Goal: Navigation & Orientation: Find specific page/section

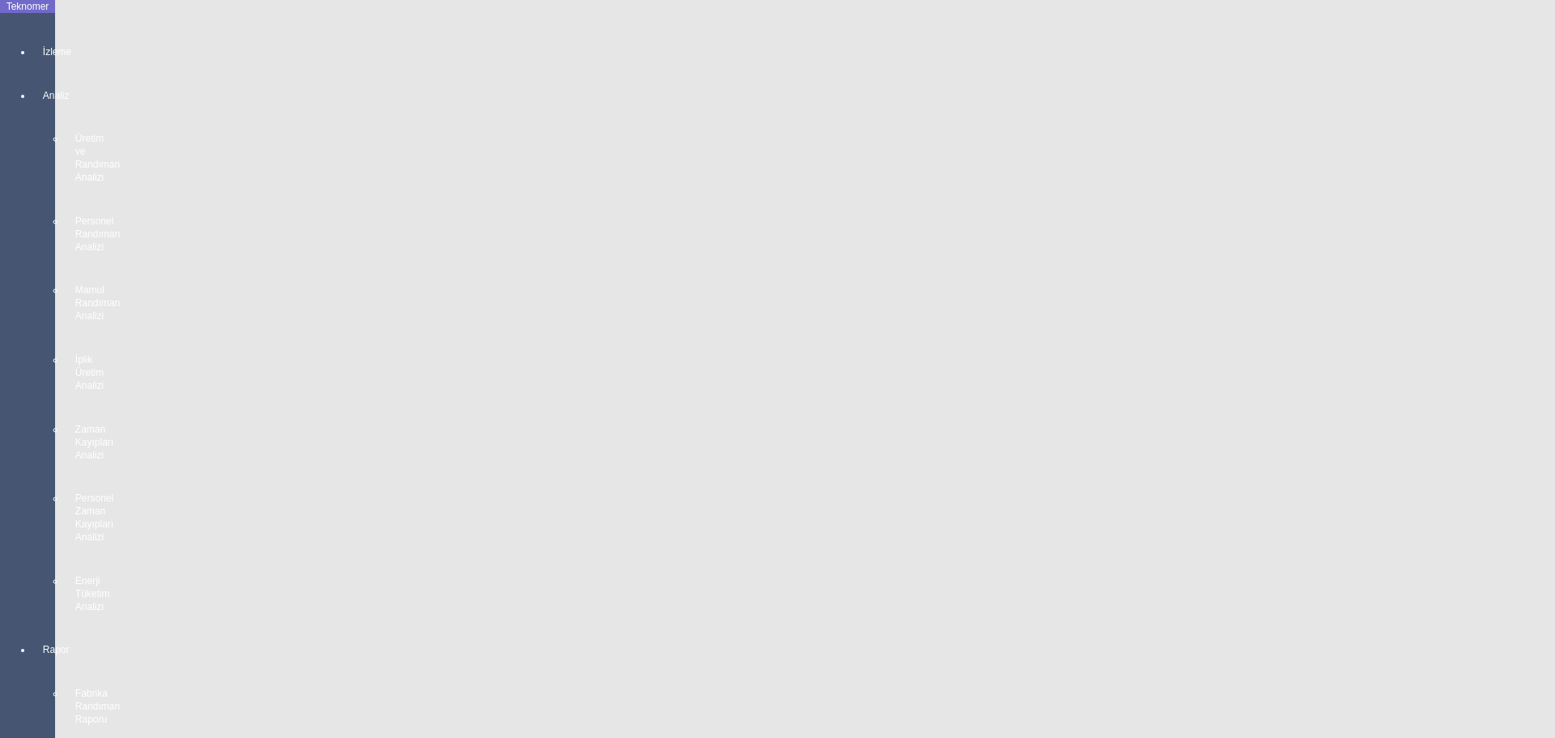
scroll to position [2909, 0]
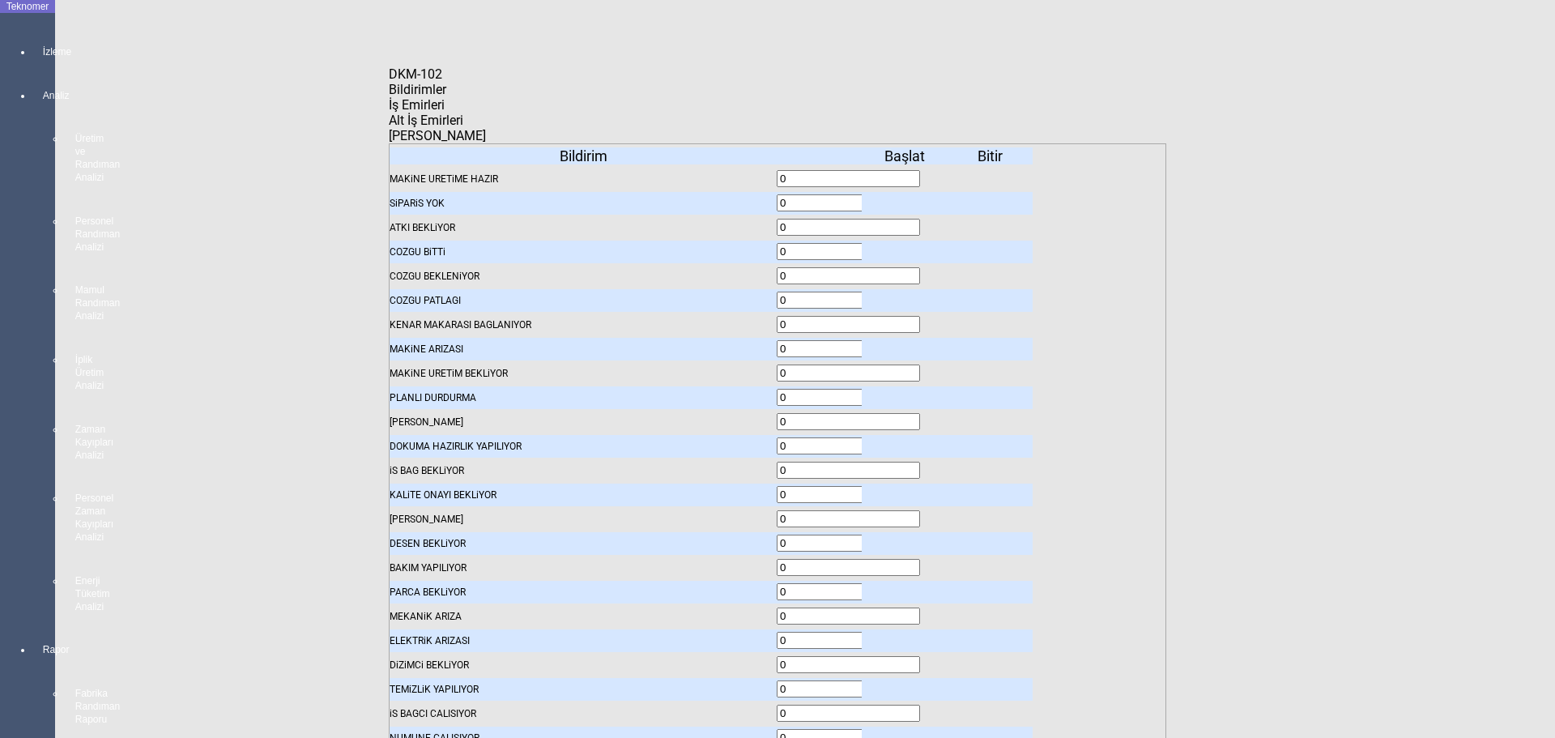
click at [446, 97] on span "Bildirimler" at bounding box center [417, 89] width 57 height 15
click at [906, 198] on icon at bounding box center [906, 203] width 0 height 11
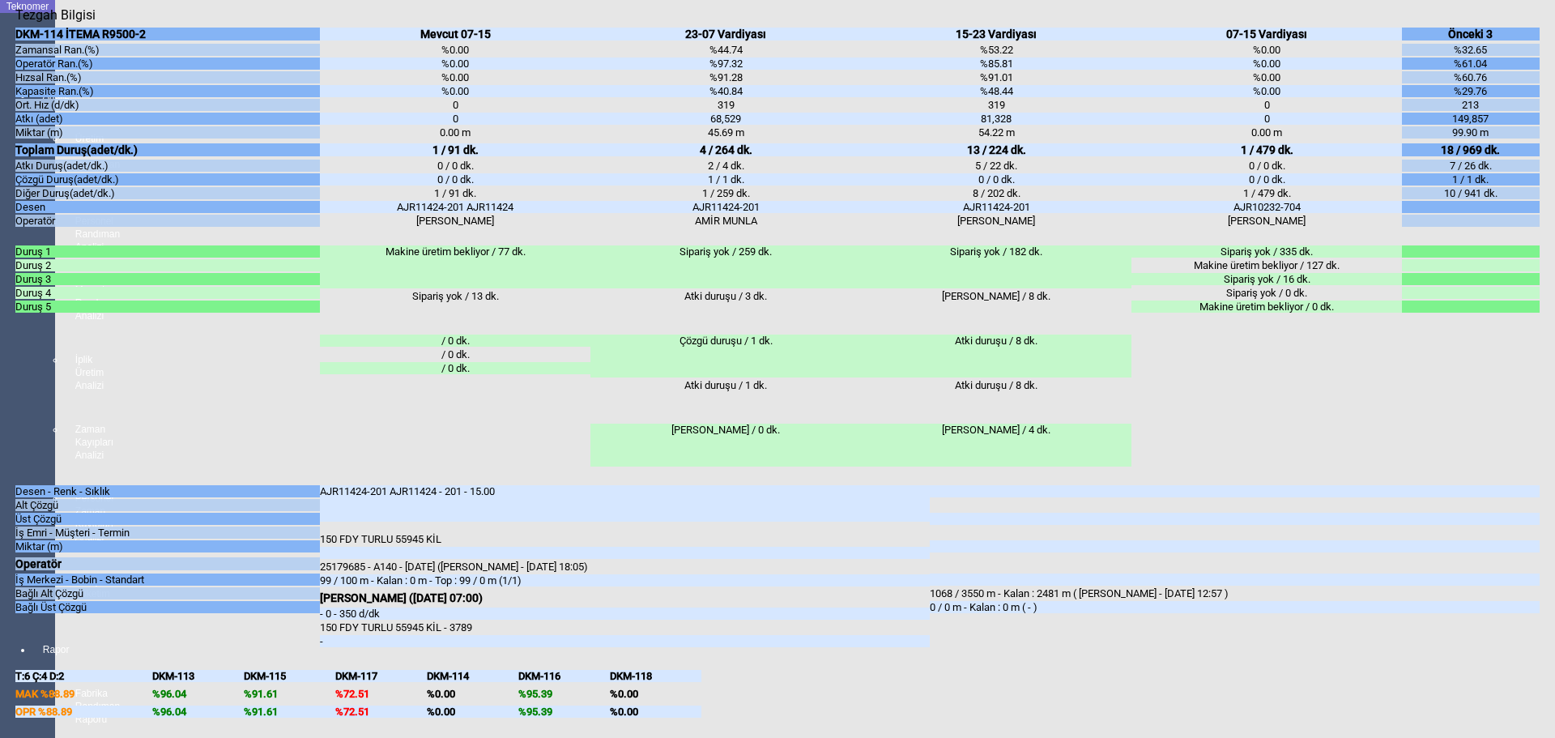
click at [0, 422] on body "Teknomer İzleme Analiz Üretim ve Randıman Analizi Personel Randıman Analizi Mam…" at bounding box center [777, 369] width 1555 height 738
drag, startPoint x: 0, startPoint y: 432, endPoint x: 53, endPoint y: 343, distance: 102.8
click at [2, 427] on body "Teknomer İzleme Analiz Üretim ve Randıman Analizi Personel Randıman Analizi Mam…" at bounding box center [777, 369] width 1555 height 738
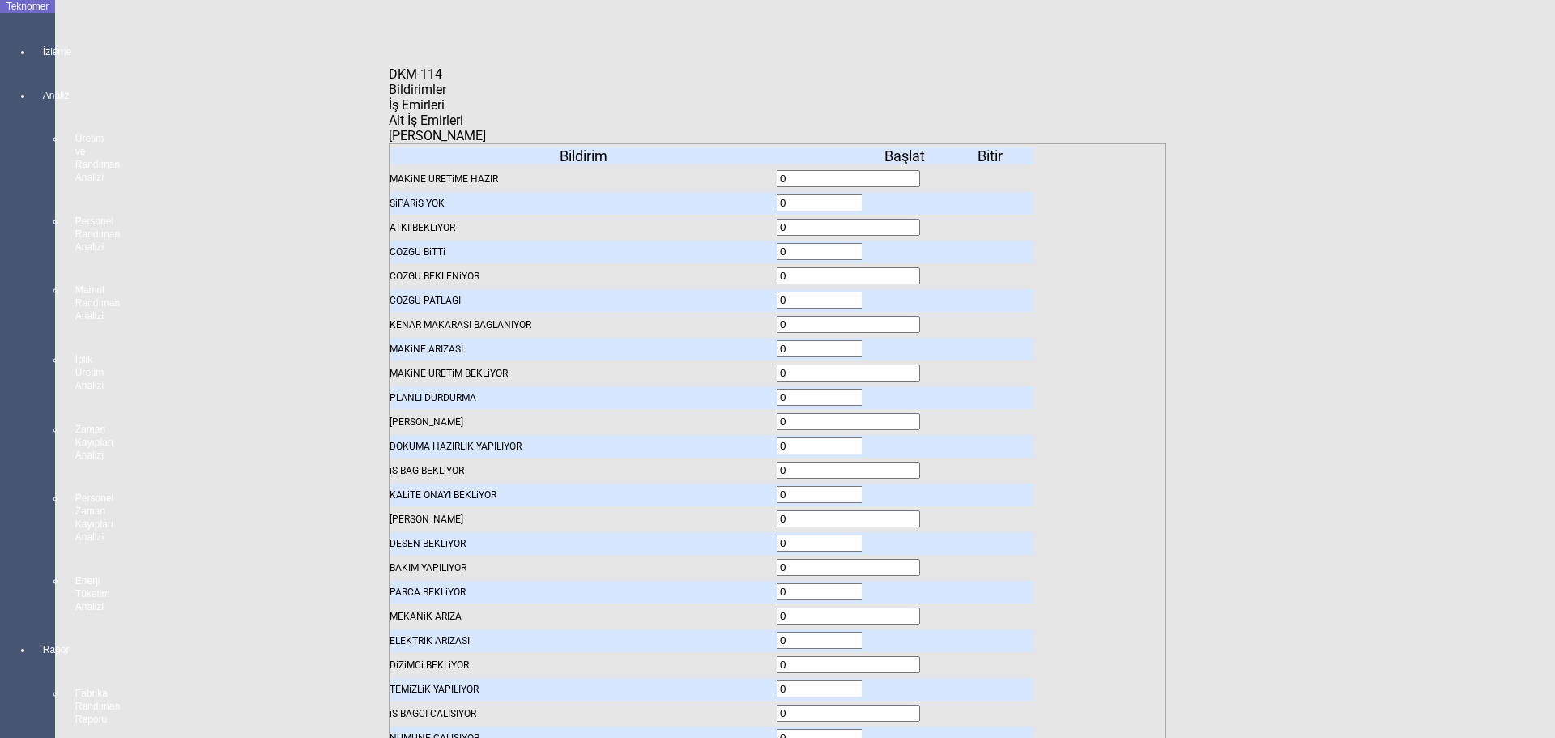
click at [906, 198] on icon at bounding box center [906, 203] width 0 height 11
click at [445, 113] on span "İş Emirleri" at bounding box center [417, 104] width 56 height 15
click at [389, 110] on icon at bounding box center [389, 104] width 0 height 15
drag, startPoint x: 413, startPoint y: 104, endPoint x: 513, endPoint y: 124, distance: 101.5
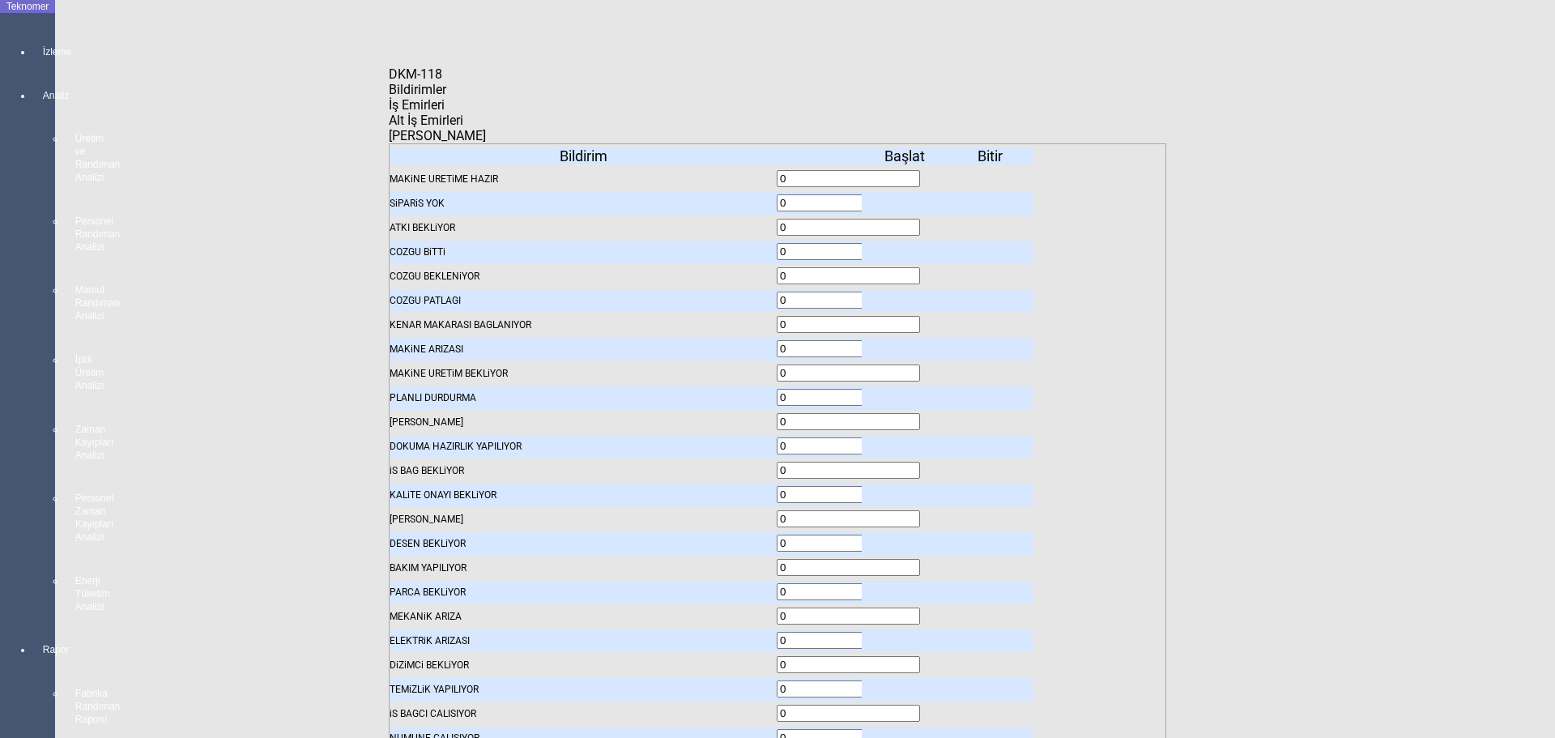
click at [414, 97] on div "Bildirimler" at bounding box center [777, 89] width 777 height 15
click at [906, 198] on icon at bounding box center [906, 203] width 0 height 11
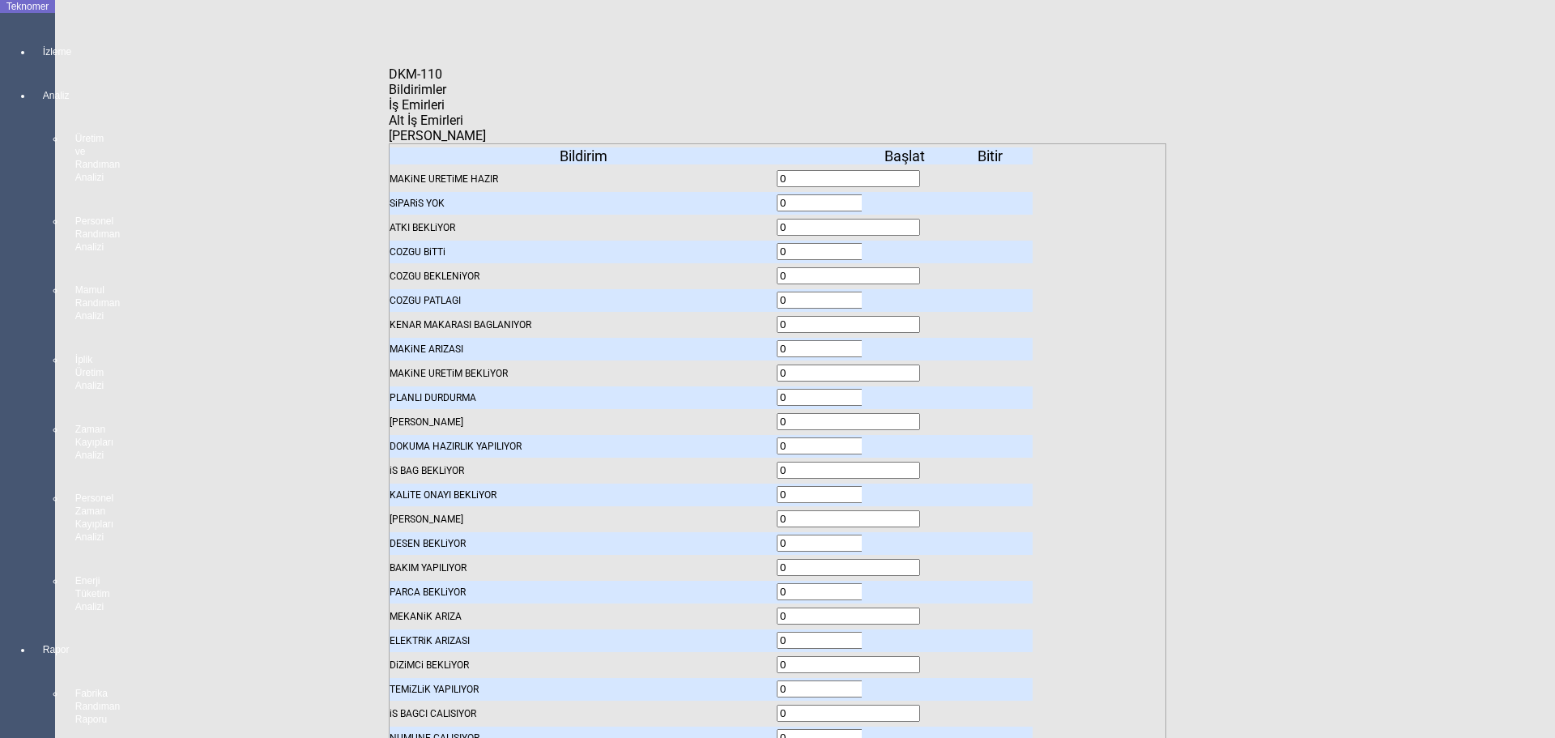
click at [906, 198] on icon at bounding box center [906, 203] width 0 height 11
click at [906, 368] on icon at bounding box center [906, 373] width 0 height 11
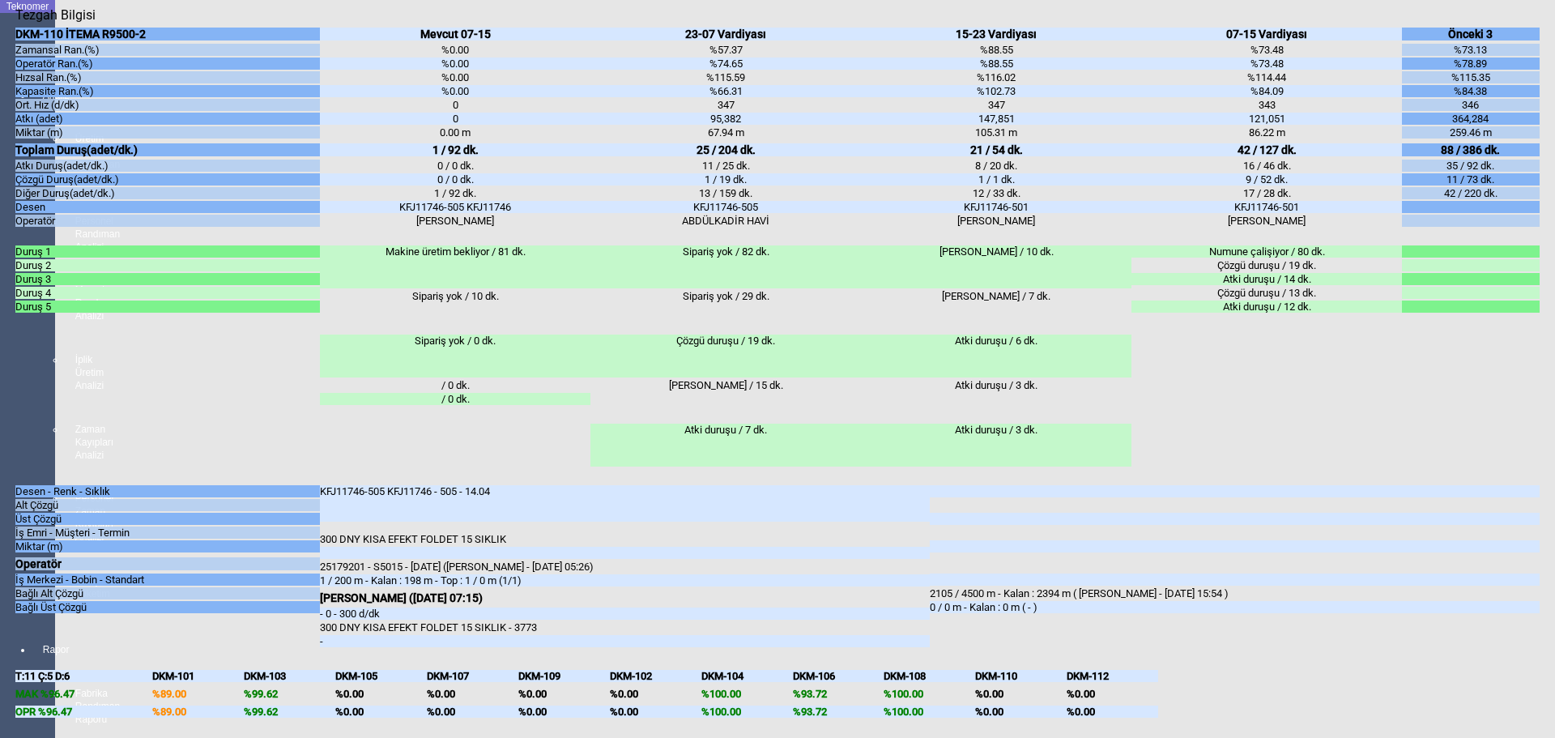
click at [7, 455] on body "Teknomer İzleme Analiz Üretim ve Randıman Analizi Personel Randıman Analizi Mam…" at bounding box center [777, 369] width 1555 height 738
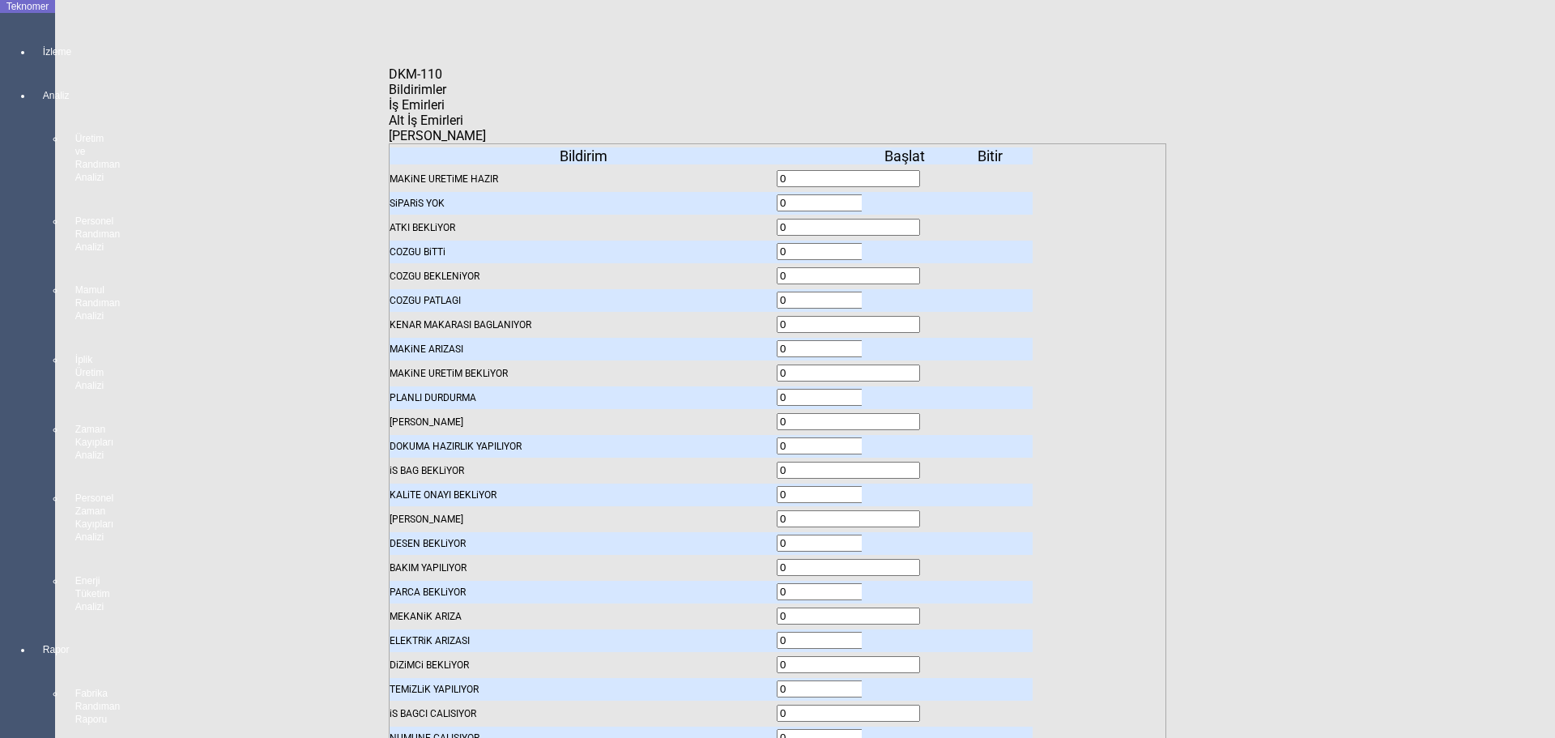
click at [643, 114] on div "Alt İş Emirleri" at bounding box center [777, 120] width 777 height 15
click at [445, 113] on span "İş Emirleri" at bounding box center [417, 104] width 56 height 15
click at [0, 338] on body "Teknomer İzleme Analiz Üretim ve Randıman Analizi Personel Randıman Analizi Mam…" at bounding box center [777, 369] width 1555 height 738
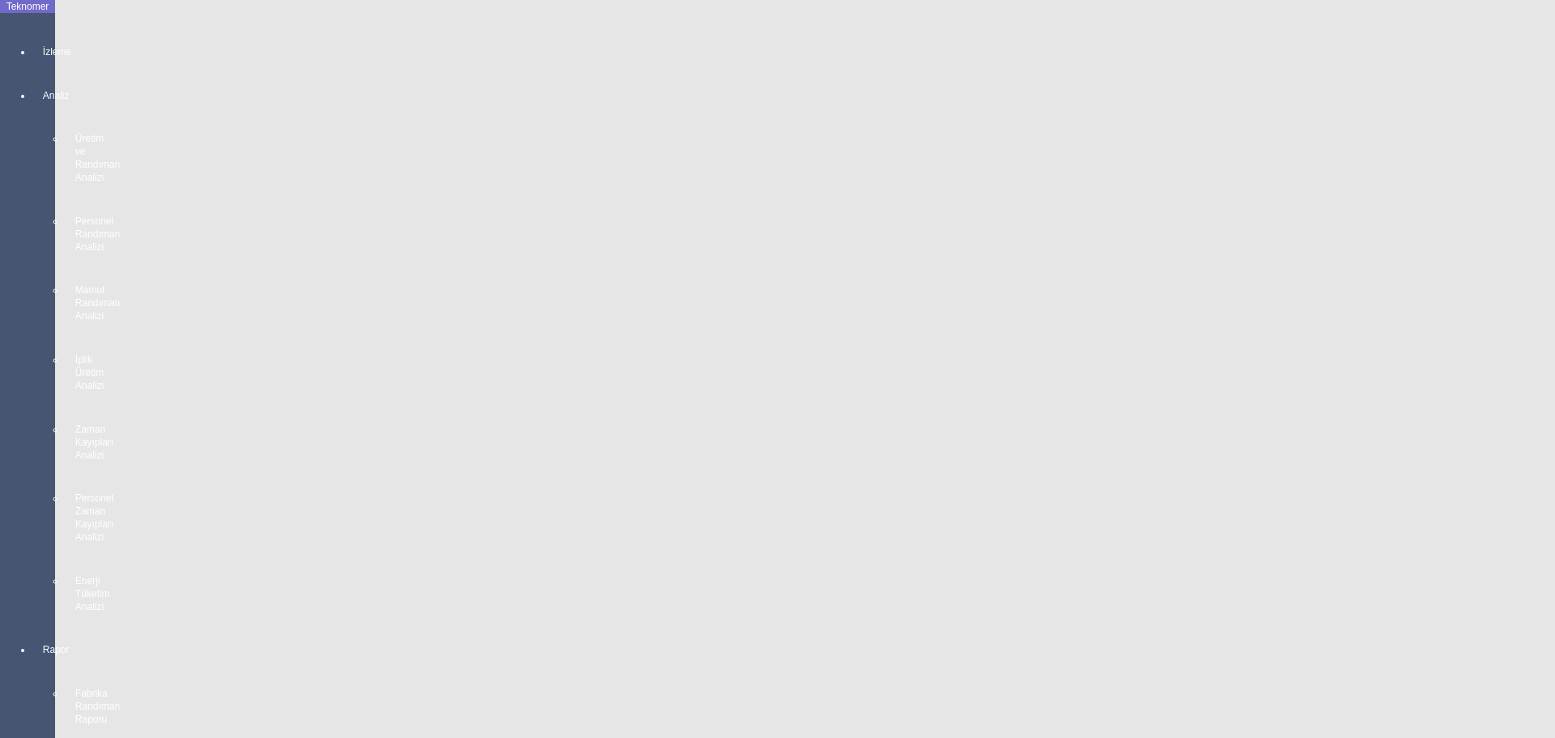
click at [0, 479] on body "Teknomer İzleme Analiz Üretim ve Randıman Analizi Personel Randıman Analizi Mam…" at bounding box center [777, 369] width 1555 height 738
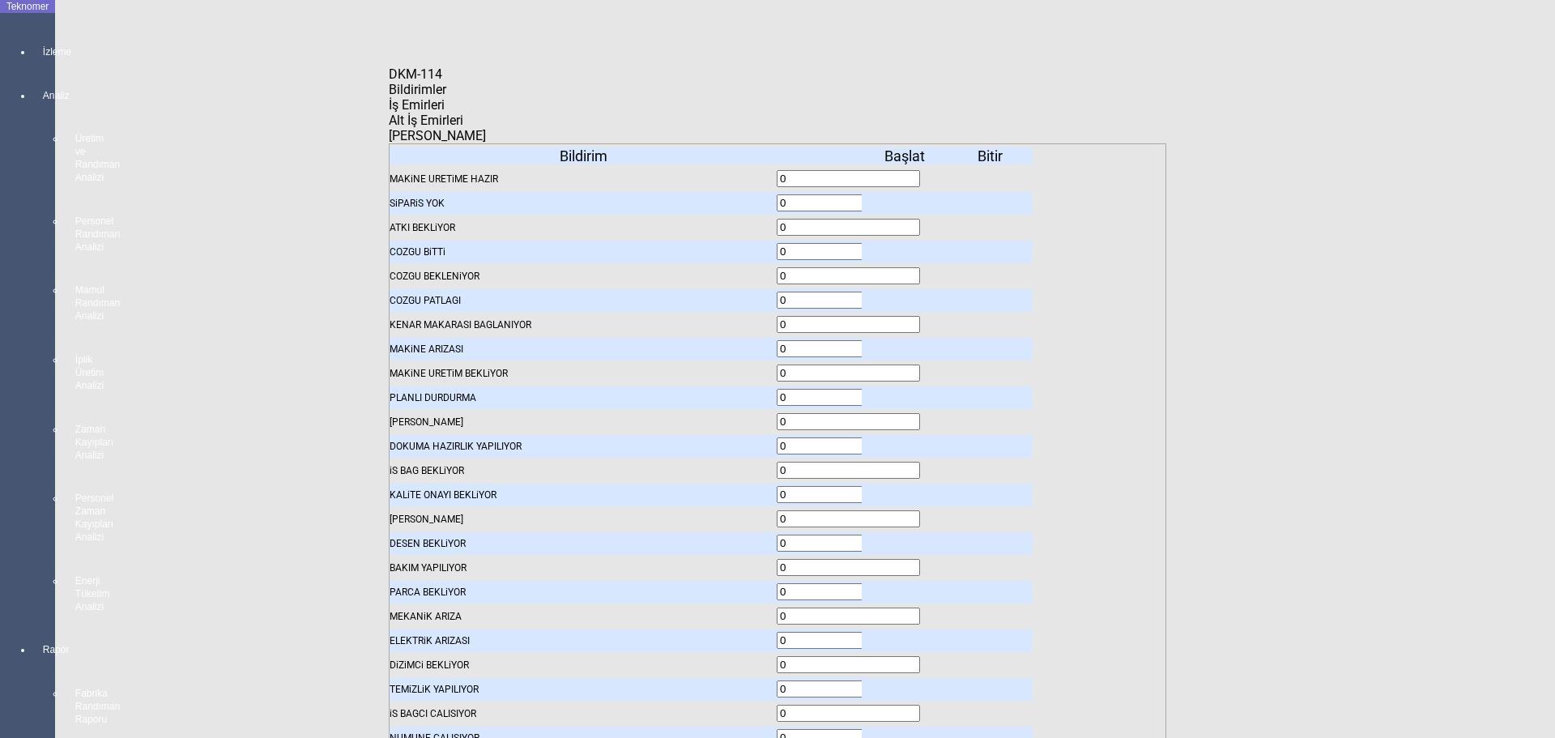
click at [485, 97] on div "Bildirimler" at bounding box center [777, 89] width 777 height 15
click at [906, 198] on icon at bounding box center [906, 203] width 0 height 11
click at [445, 113] on span "İş Emirleri" at bounding box center [417, 104] width 56 height 15
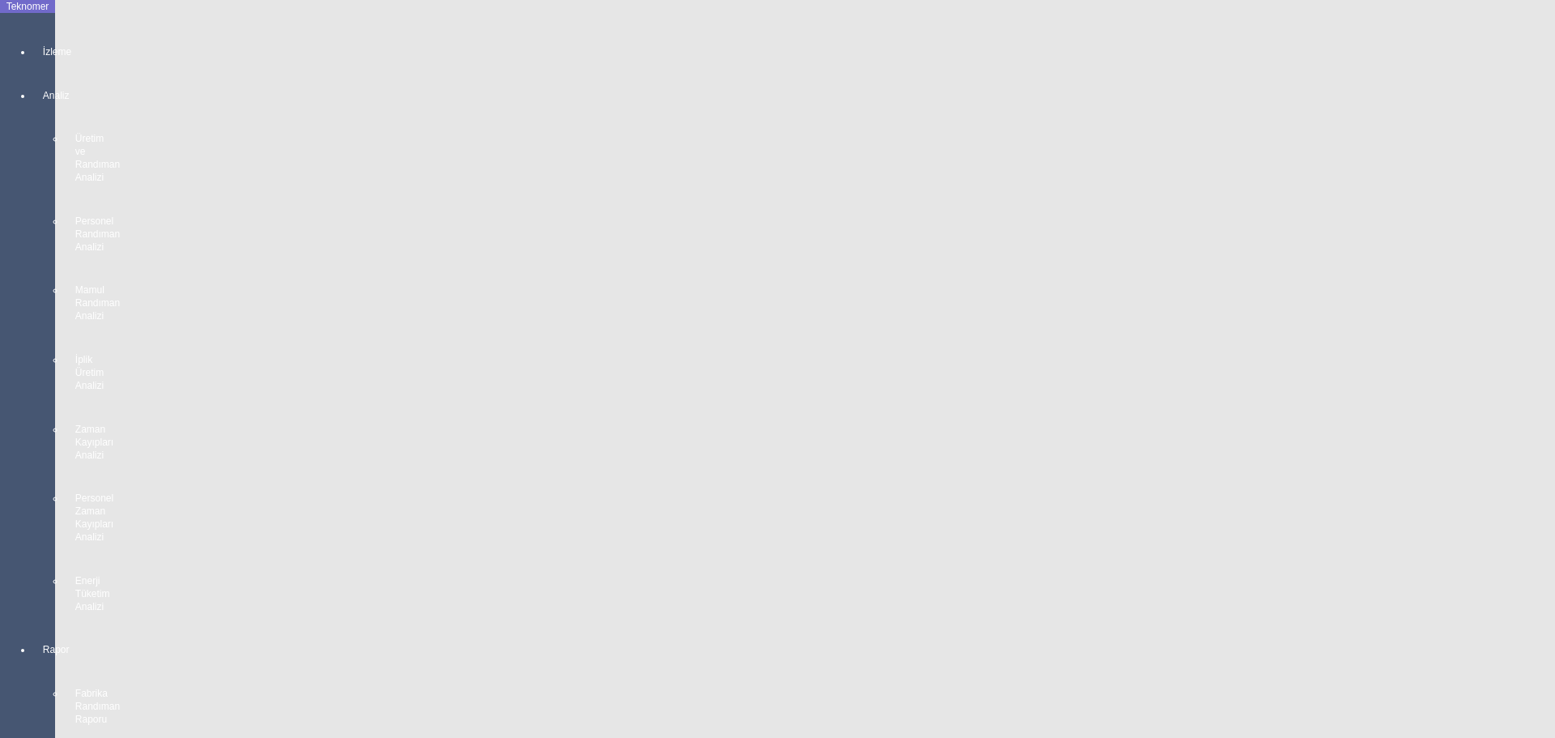
click at [50, 306] on body "Teknomer İzleme Analiz Üretim ve Randıman Analizi Personel Randıman Analizi Mam…" at bounding box center [777, 369] width 1555 height 738
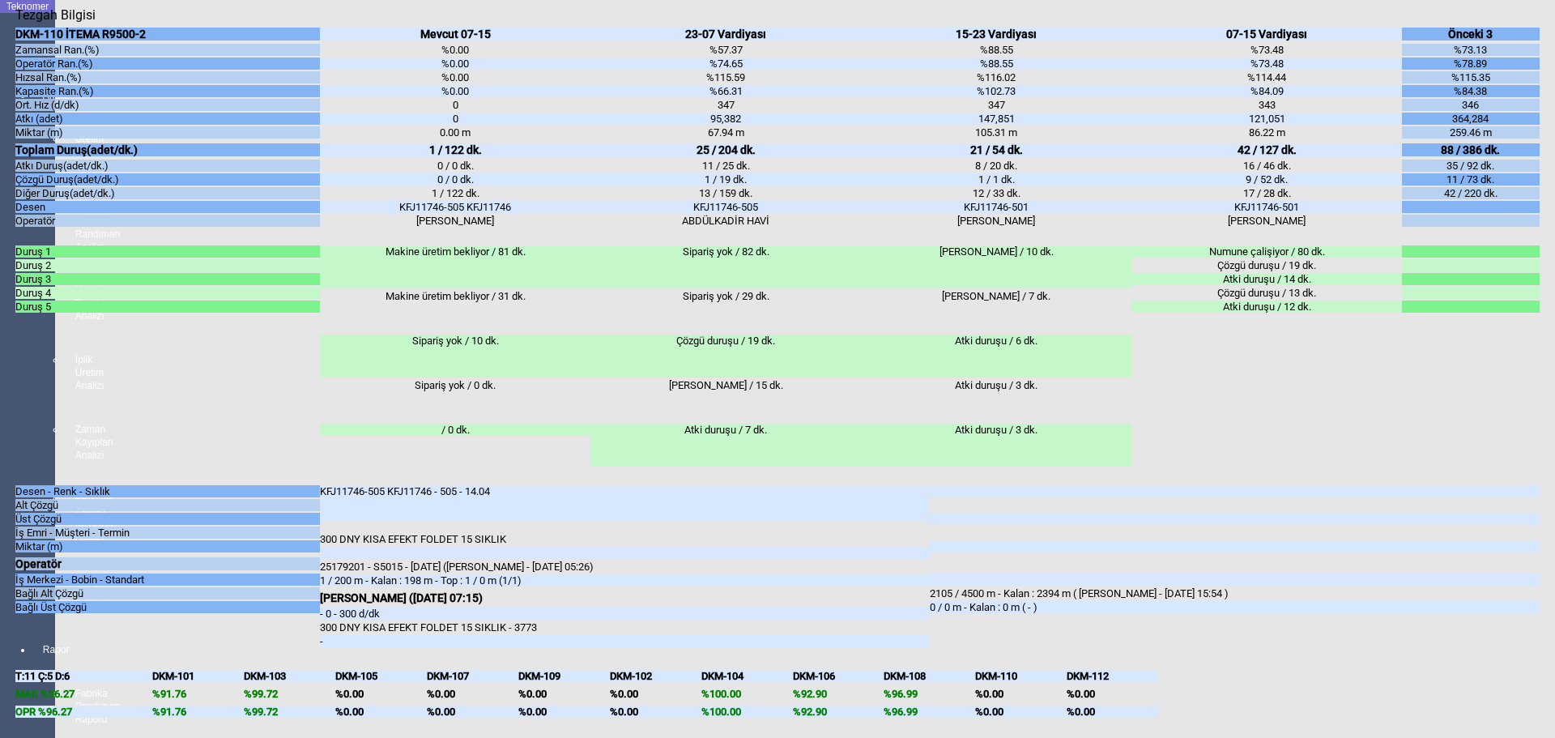
click at [3, 474] on body "Teknomer İzleme Analiz Üretim ve Randıman Analizi Personel Randıman Analizi Mam…" at bounding box center [777, 369] width 1555 height 738
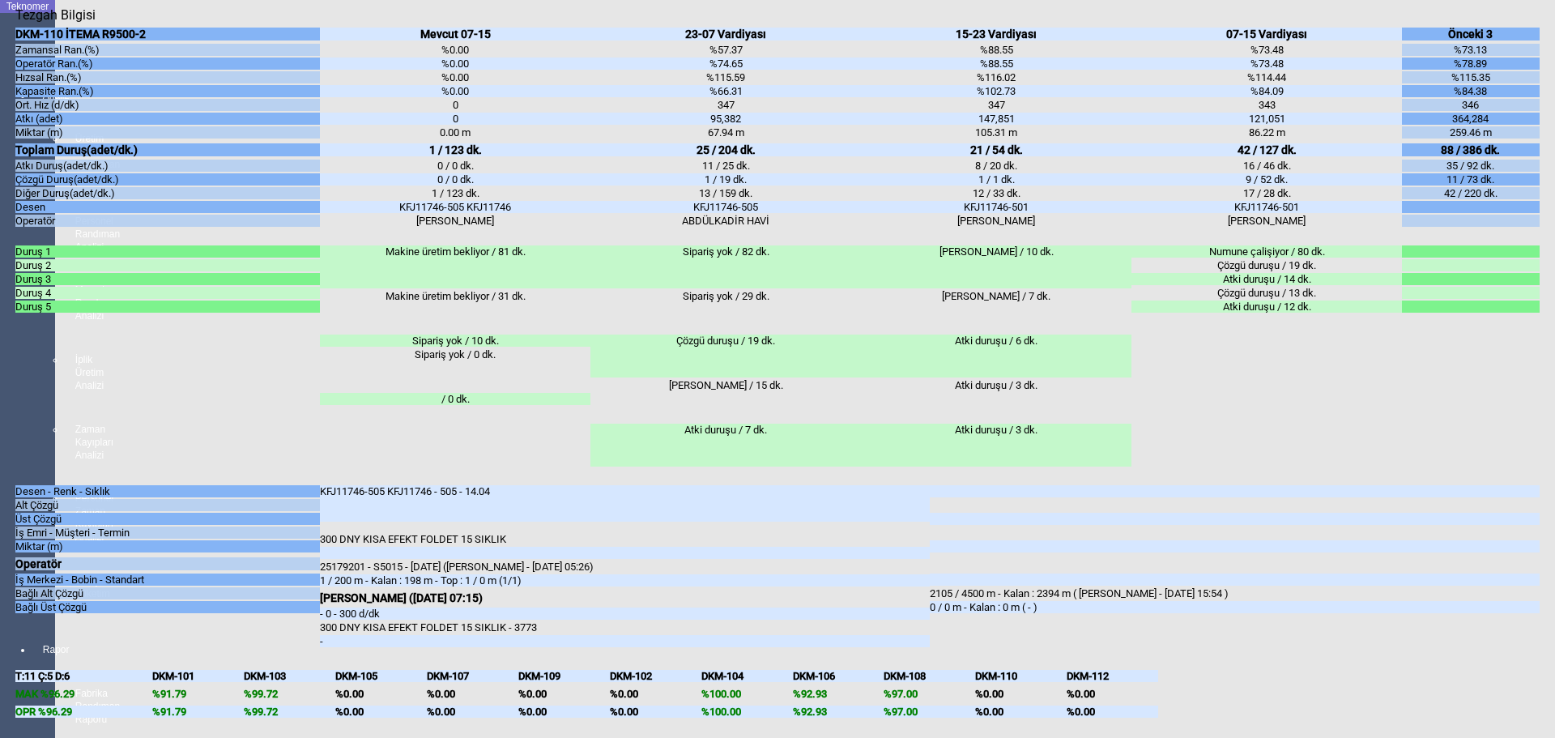
click at [0, 330] on body "Teknomer İzleme Analiz Üretim ve Randıman Analizi Personel Randıman Analizi Mam…" at bounding box center [777, 369] width 1555 height 738
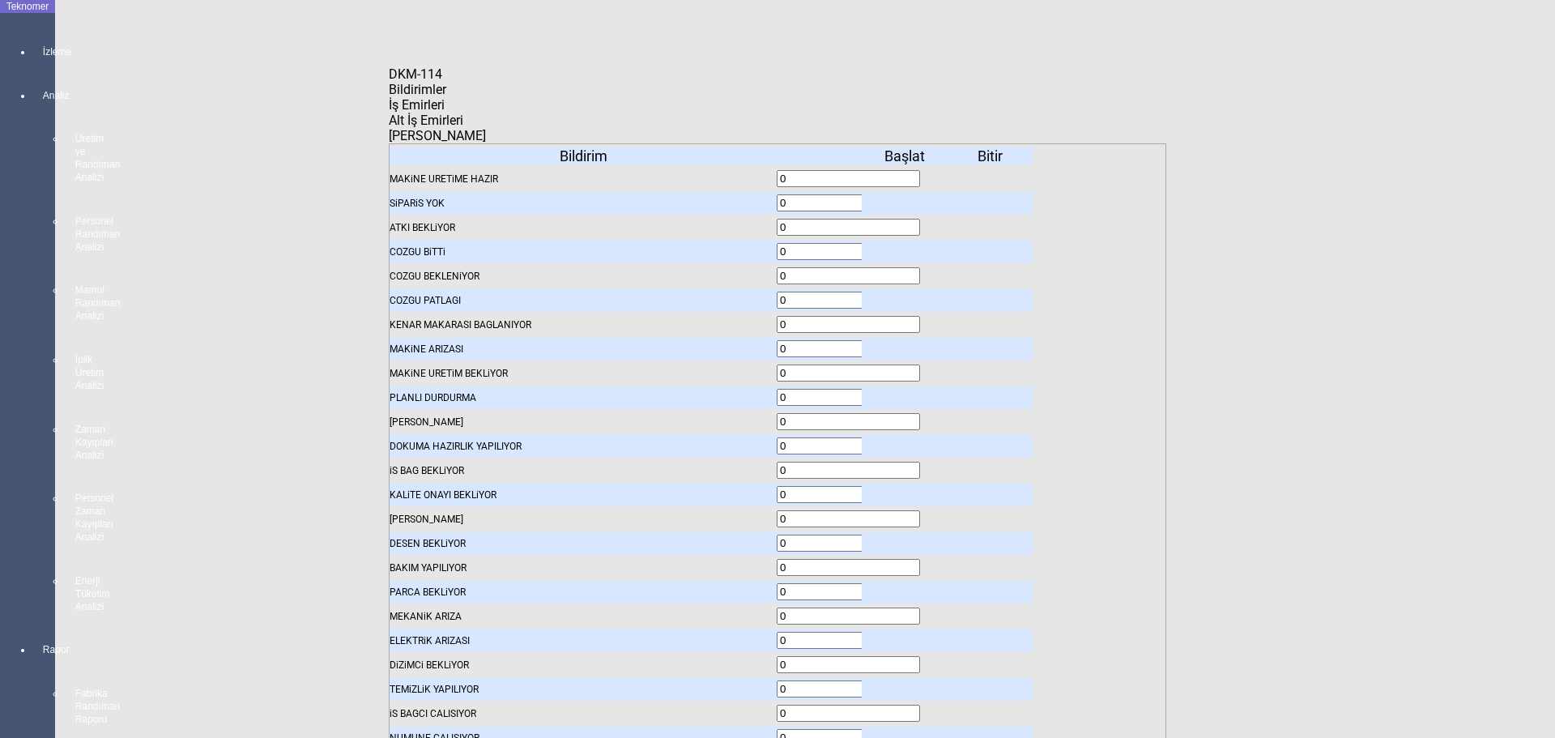
drag, startPoint x: 32, startPoint y: 415, endPoint x: 49, endPoint y: 398, distance: 23.5
click at [32, 411] on body "Teknomer İzleme Analiz Üretim ve Randıman Analizi Personel Randıman Analizi Mam…" at bounding box center [777, 369] width 1555 height 738
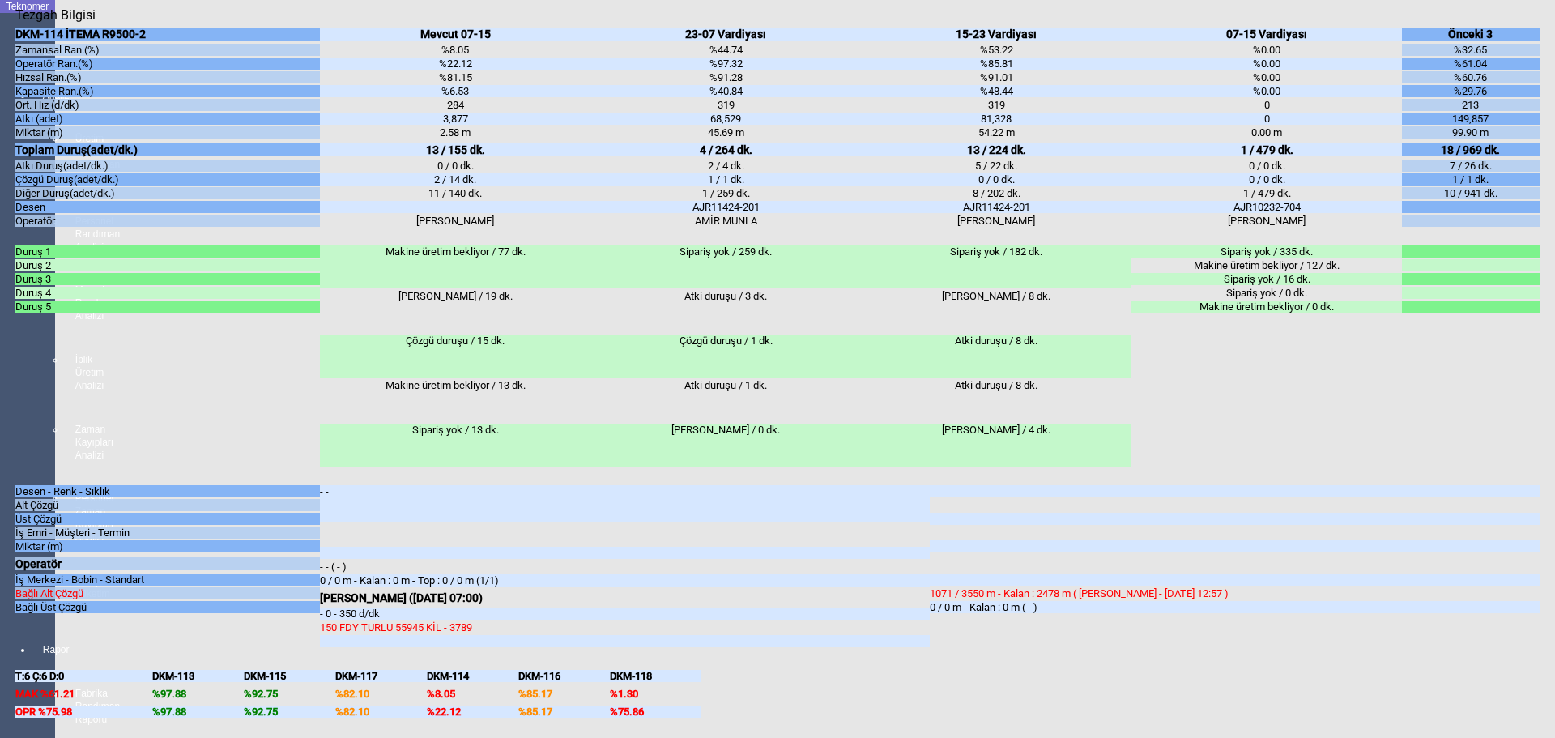
click at [7, 472] on body "Teknomer İzleme Analiz Üretim ve Randıman Analizi Personel Randıman Analizi Mam…" at bounding box center [777, 369] width 1555 height 738
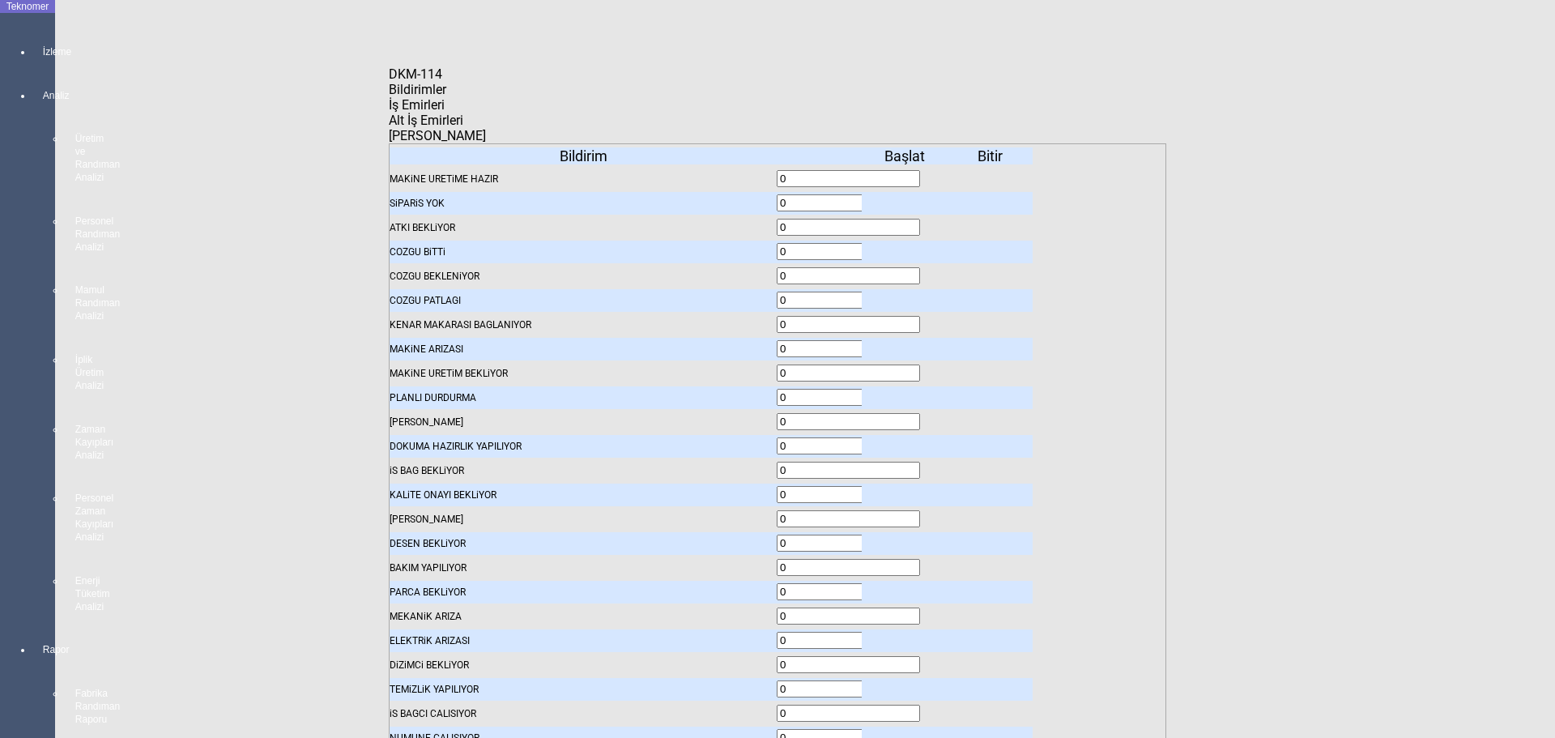
click at [446, 97] on span "Bildirimler" at bounding box center [417, 89] width 57 height 15
click at [906, 198] on icon at bounding box center [906, 203] width 0 height 11
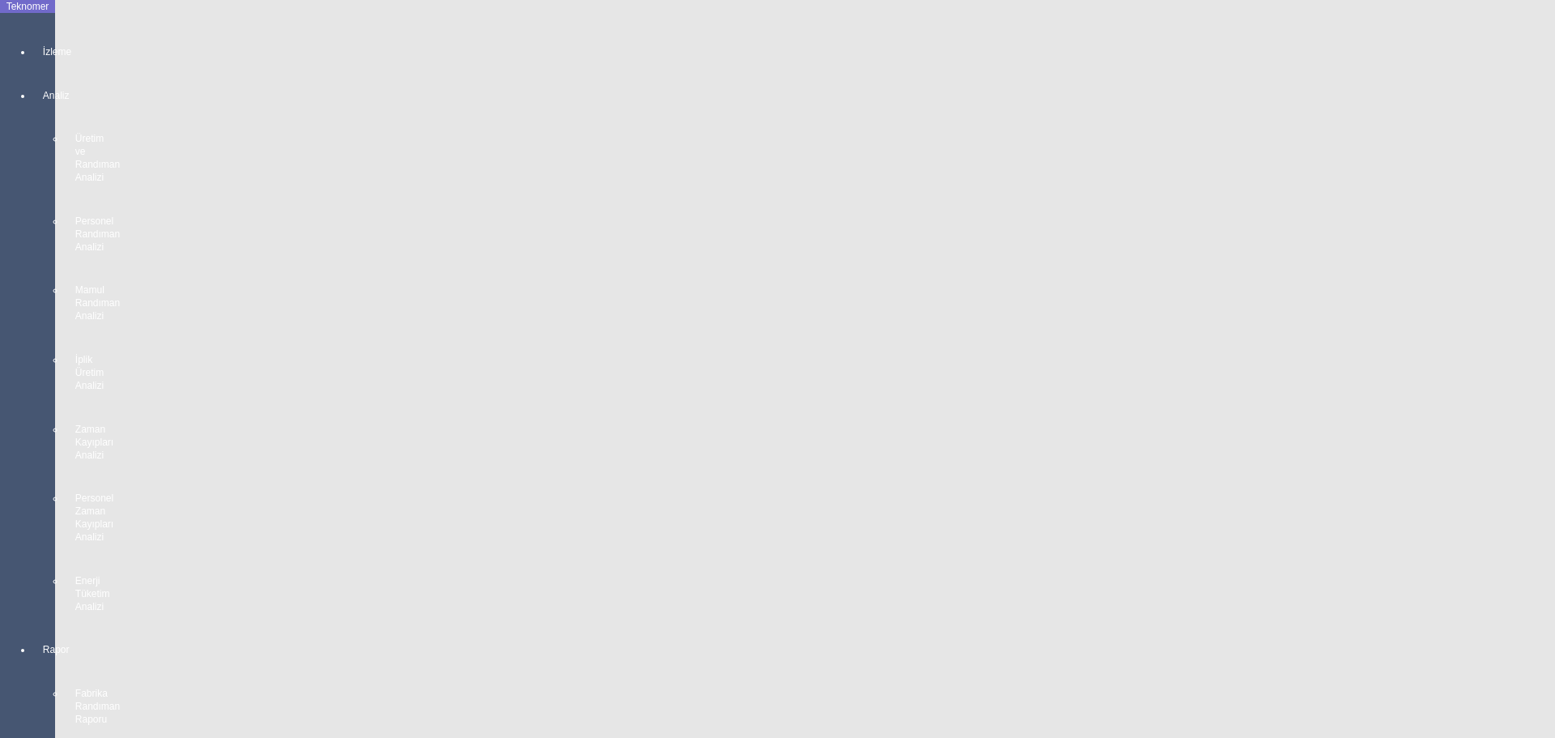
scroll to position [2180, 0]
click at [3, 483] on body "Teknomer İzleme Analiz Üretim ve Randıman Analizi Personel Randıman Analizi Mam…" at bounding box center [777, 369] width 1555 height 738
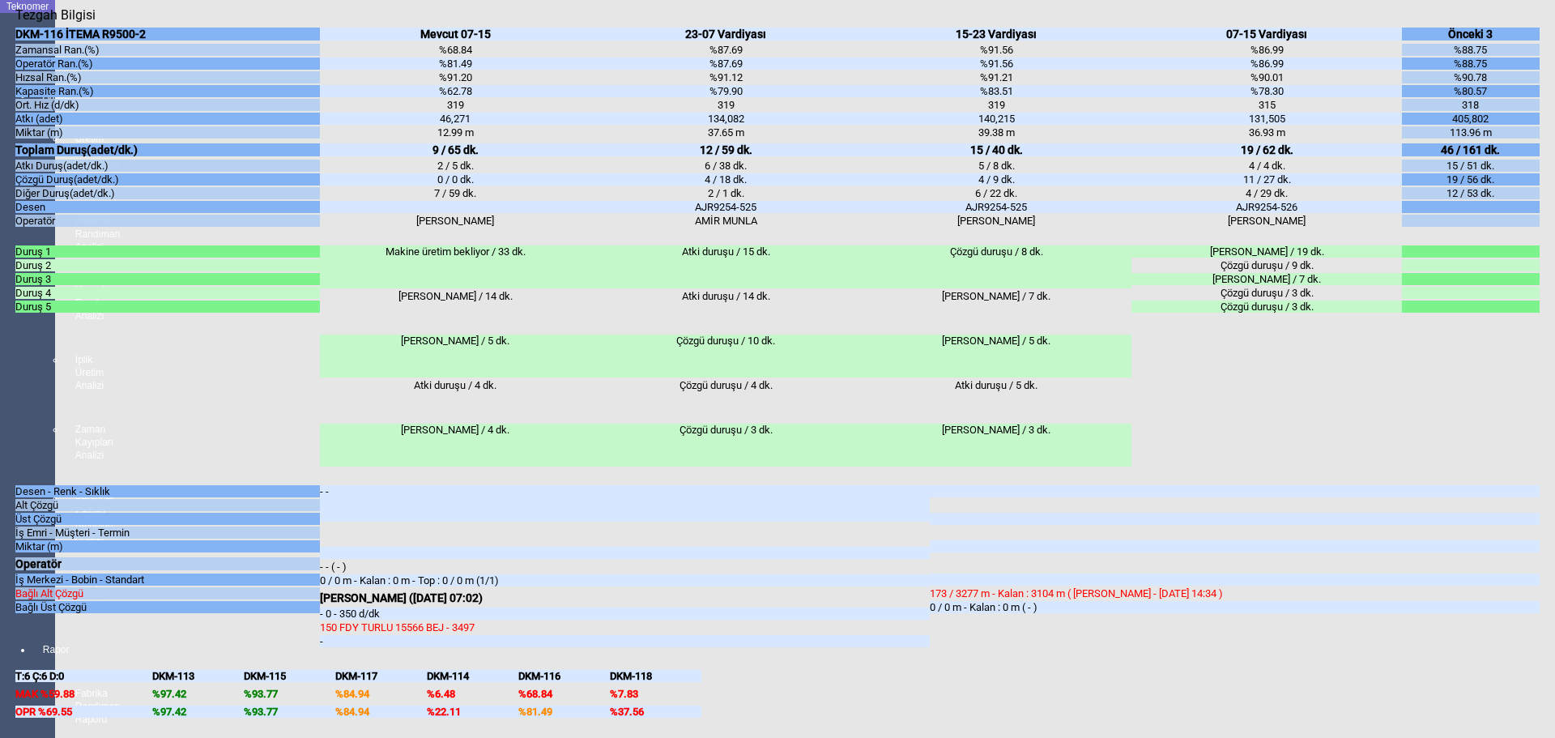
click at [0, 402] on body "Teknomer İzleme Analiz Üretim ve Randıman Analizi Personel Randıman Analizi Mam…" at bounding box center [777, 369] width 1555 height 738
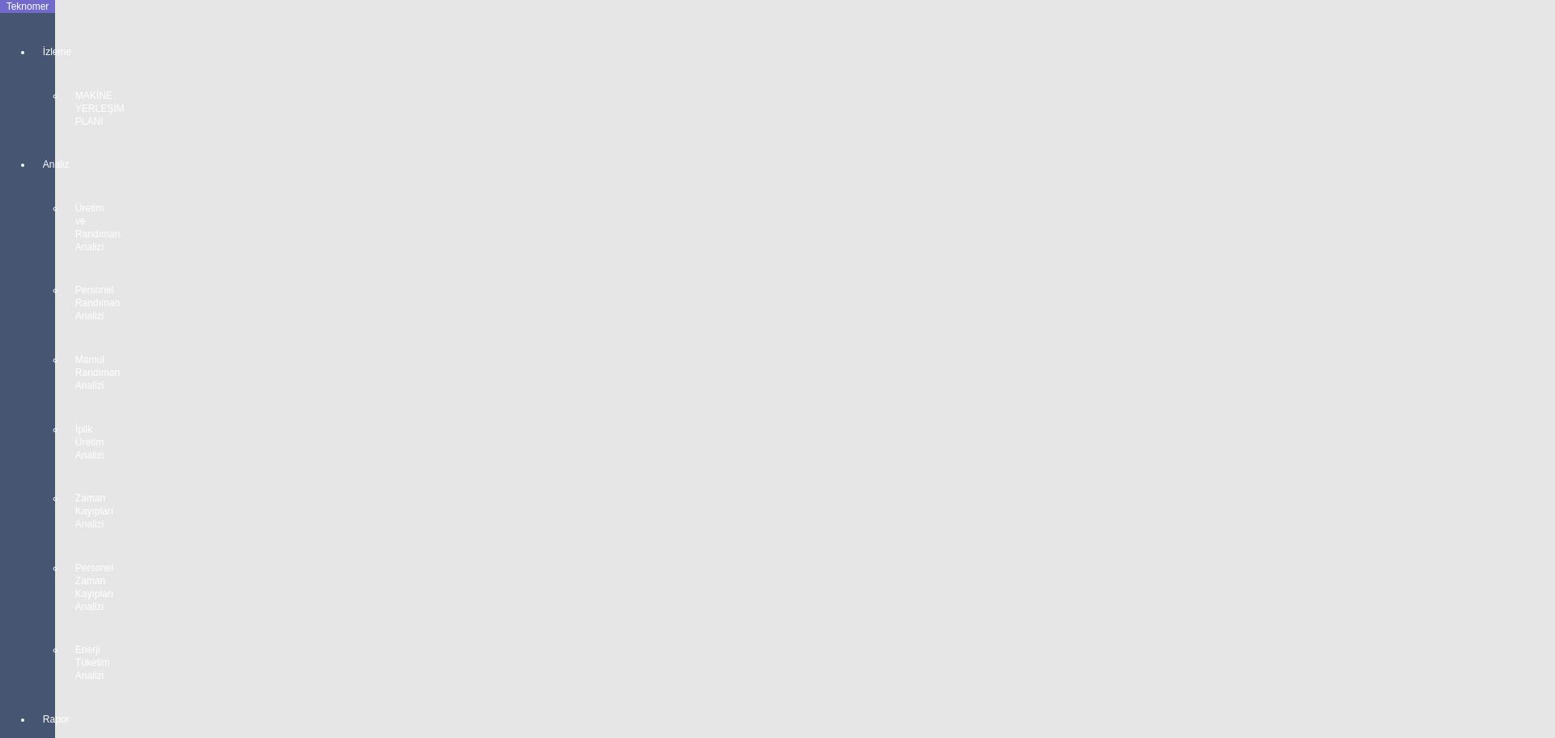
scroll to position [1614, 0]
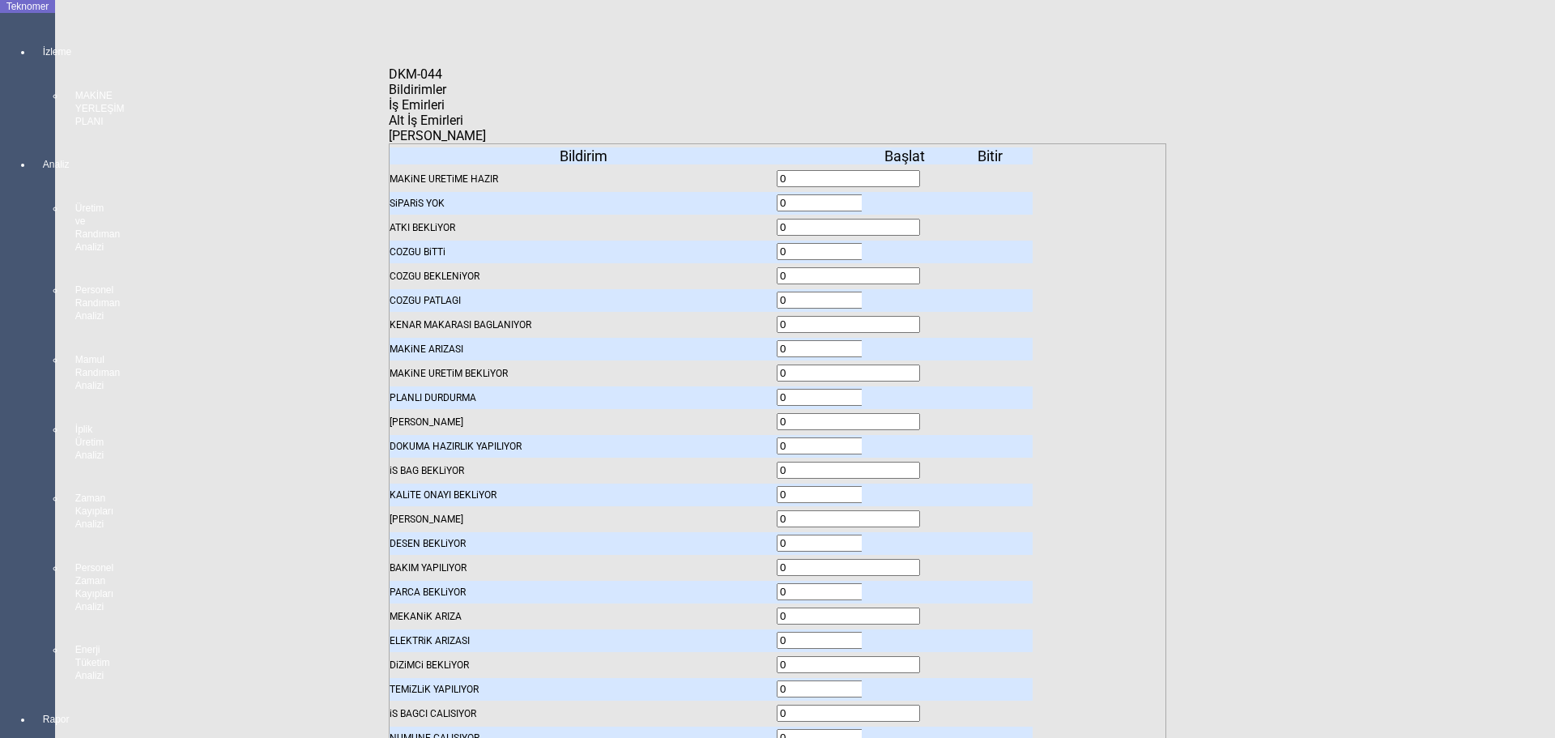
click at [445, 113] on span "İş Emirleri" at bounding box center [417, 104] width 56 height 15
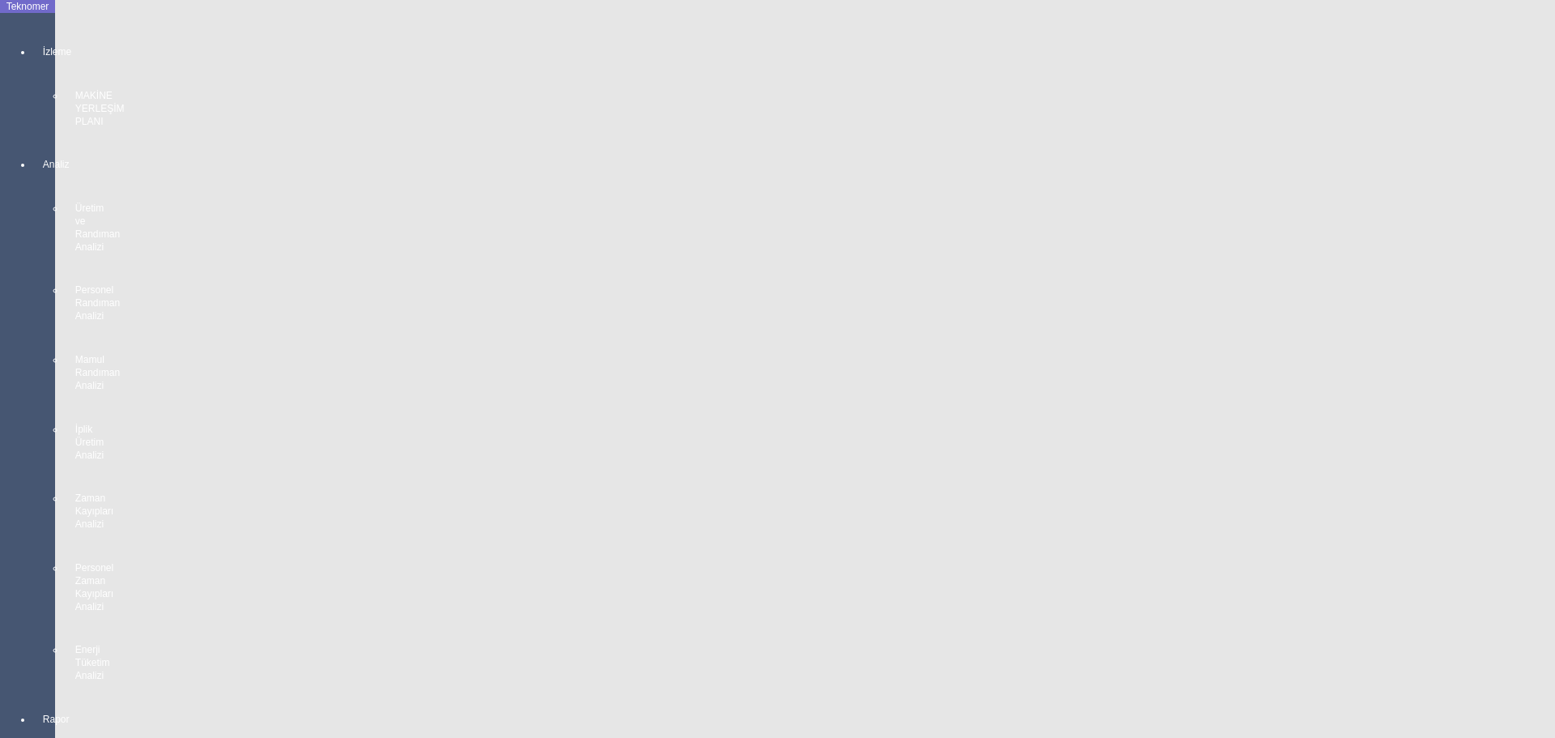
drag, startPoint x: 1, startPoint y: 413, endPoint x: 53, endPoint y: 419, distance: 52.9
click at [4, 414] on body "Teknomer İzleme MAKİNE YERLEŞİM PLANI Analiz Üretim ve Randıman Analizi Persone…" at bounding box center [777, 369] width 1555 height 738
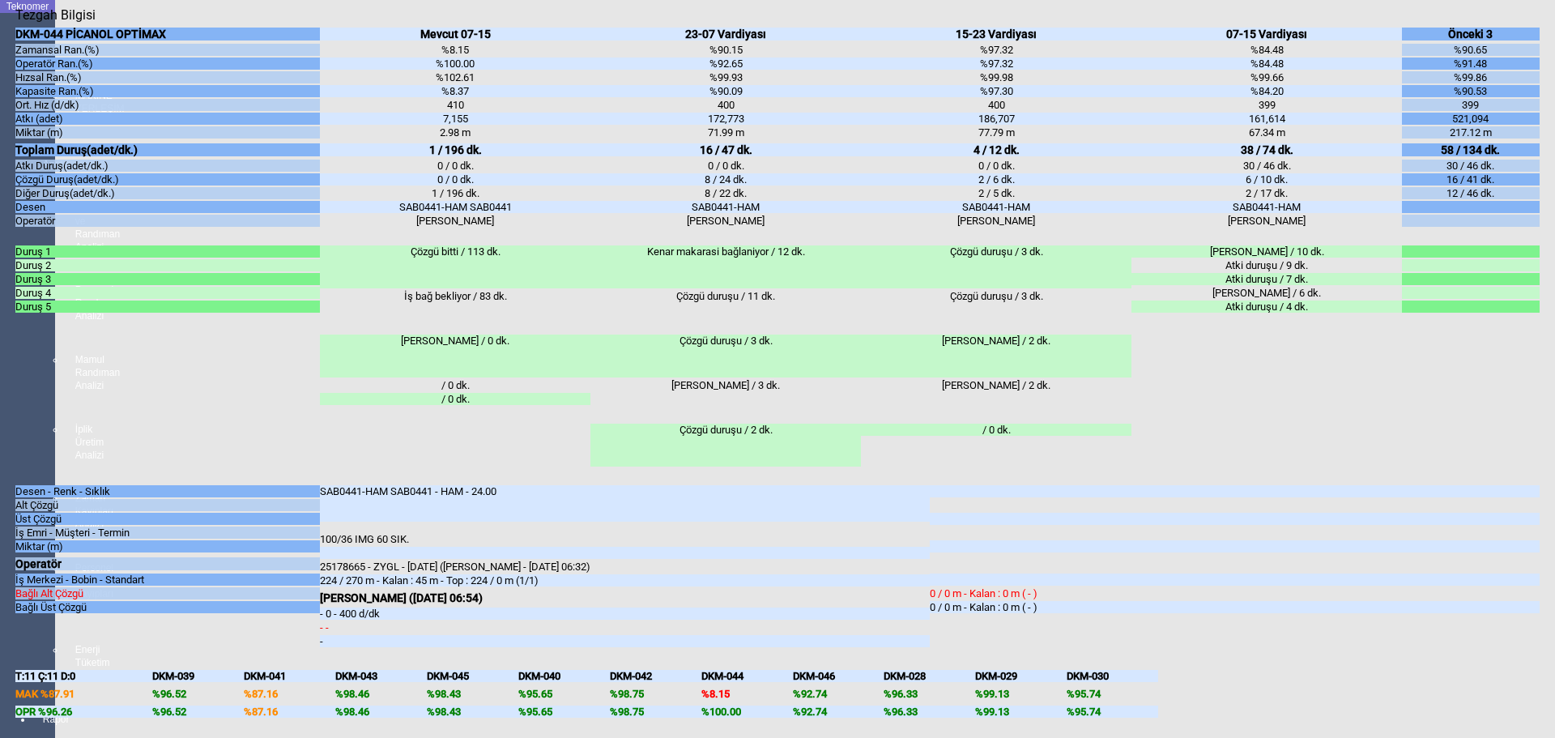
click at [6, 559] on body "Teknomer İzleme MAKİNE YERLEŞİM PLANI Analiz Üretim ve Randıman Analizi Persone…" at bounding box center [777, 369] width 1555 height 738
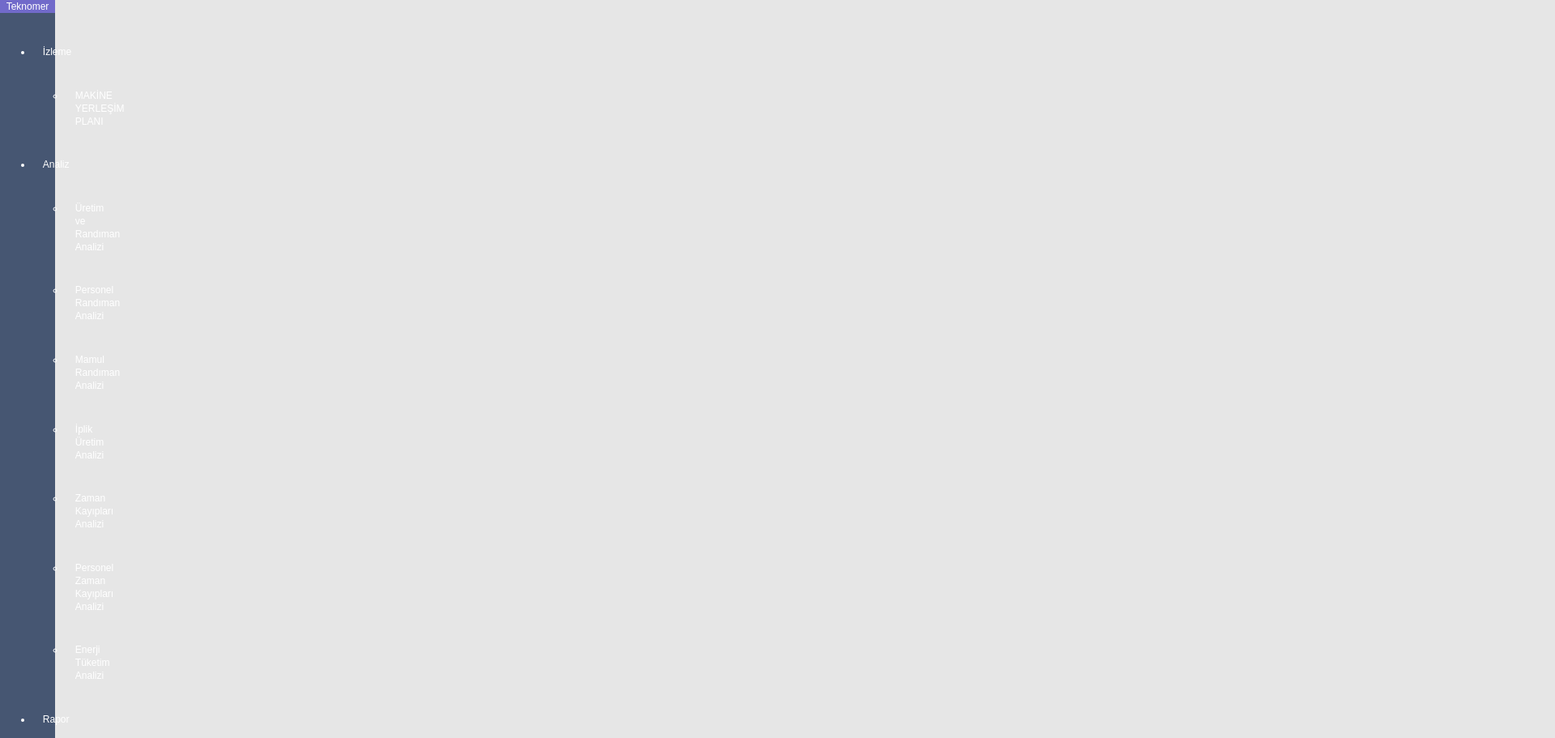
scroll to position [2909, 0]
